Goal: Book appointment/travel/reservation

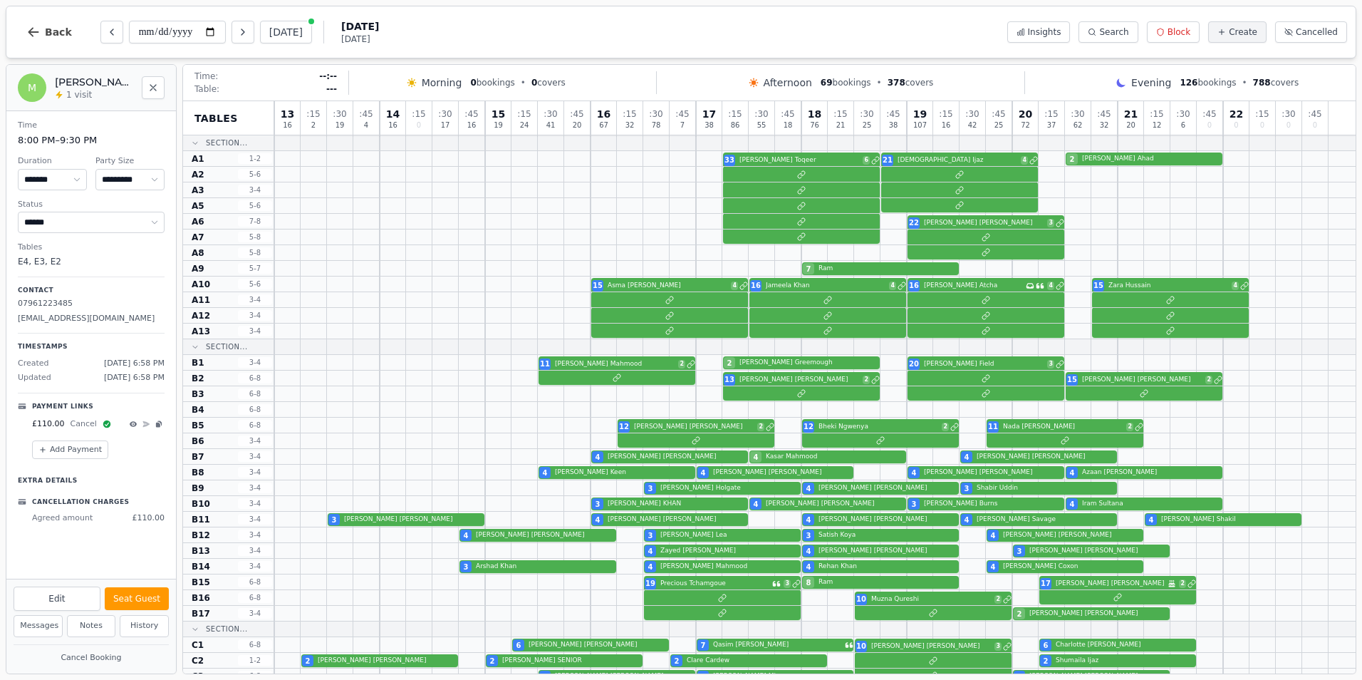
select select "****"
select select "**"
